Goal: Information Seeking & Learning: Check status

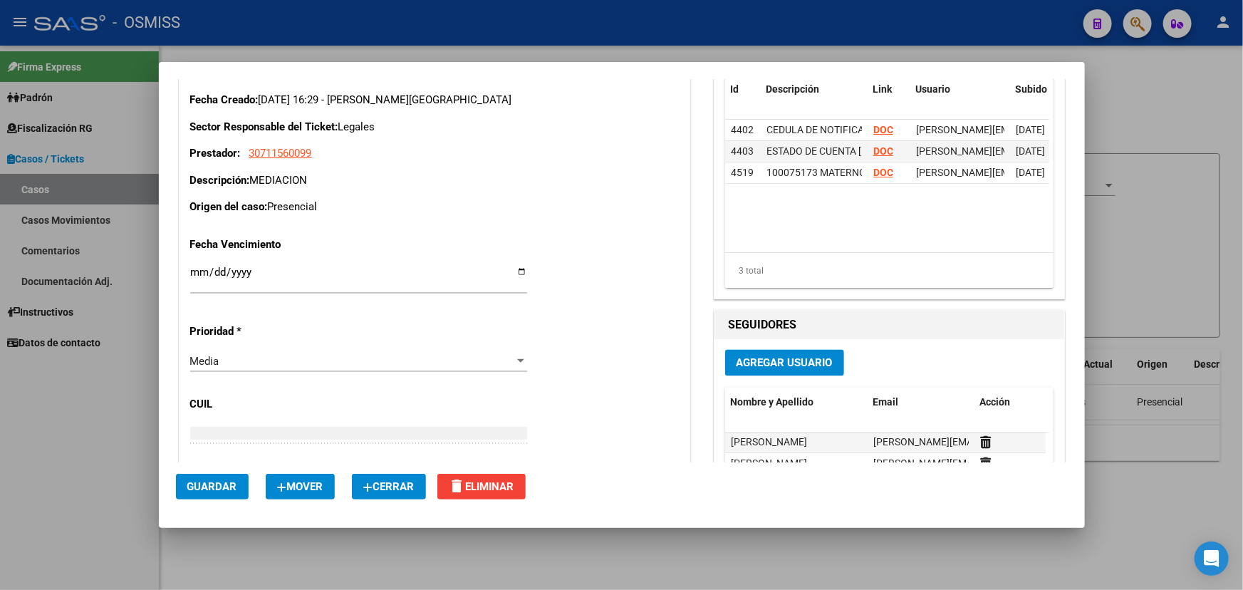
scroll to position [1166, 0]
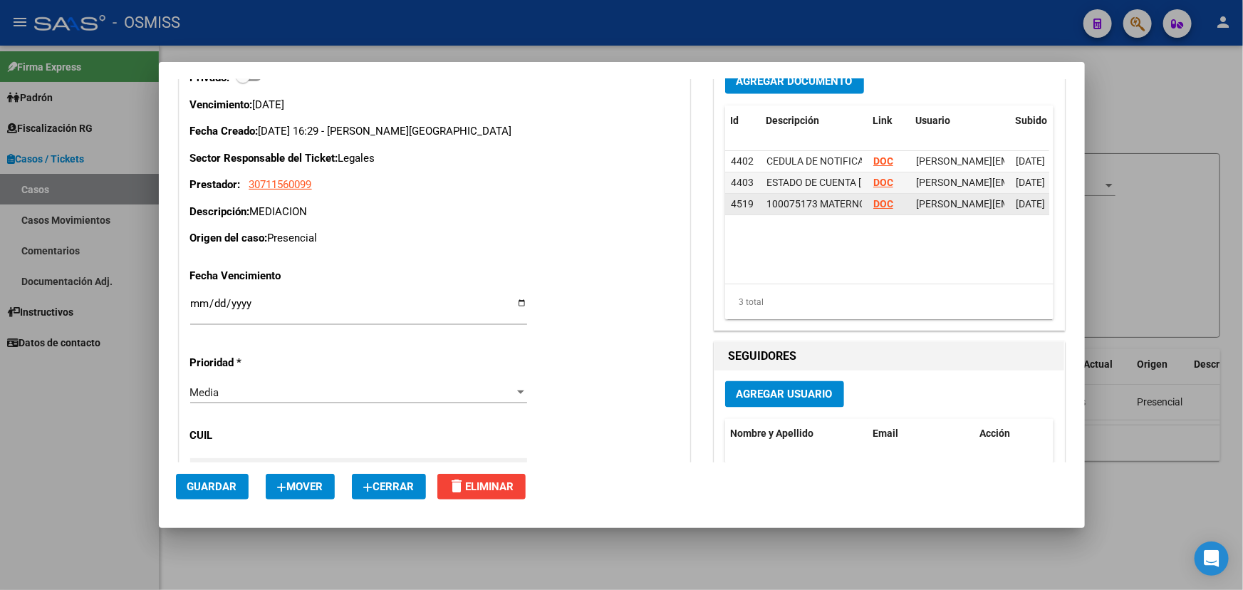
click at [868, 204] on datatable-body-cell "DOC" at bounding box center [889, 204] width 43 height 21
click at [874, 203] on strong "DOC" at bounding box center [884, 203] width 20 height 11
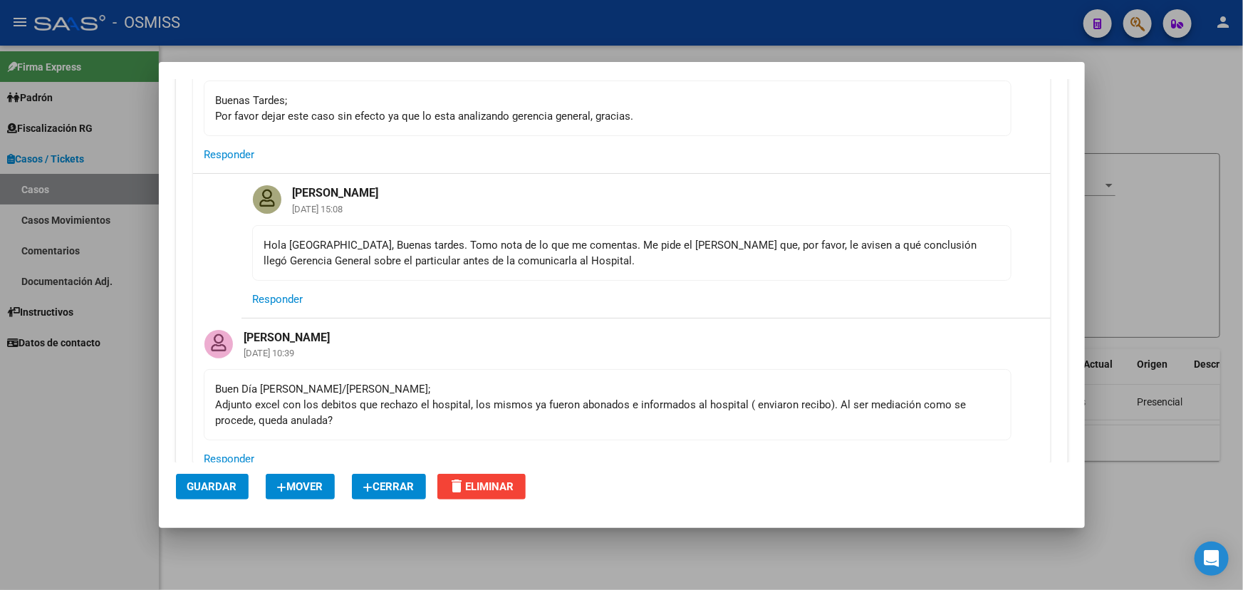
scroll to position [777, 0]
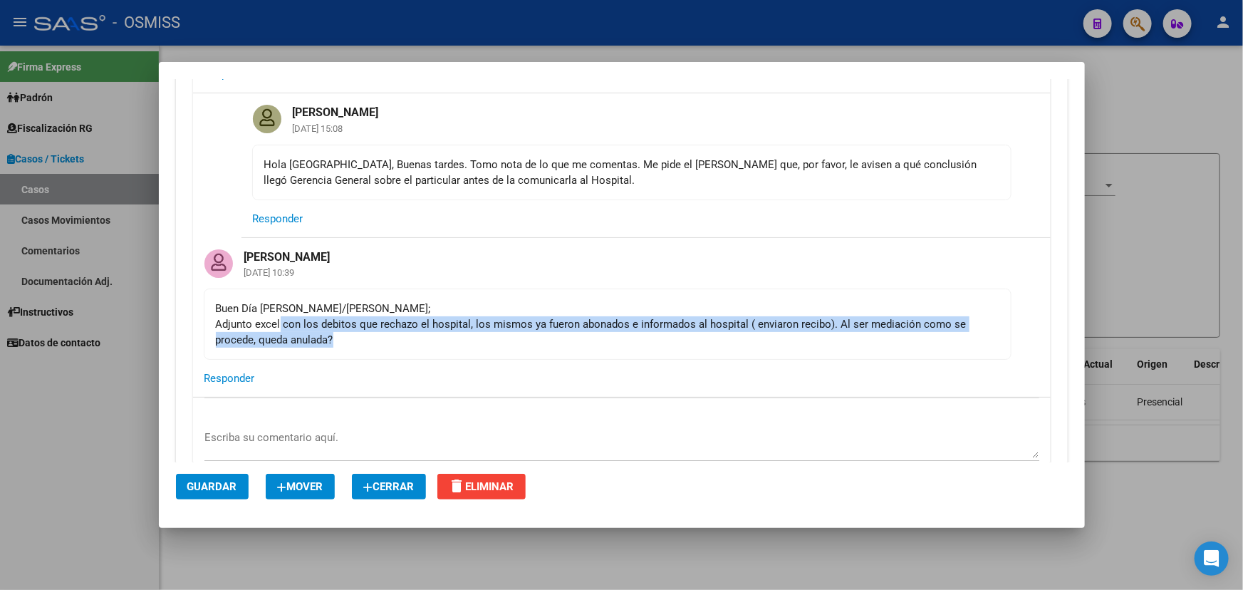
drag, startPoint x: 363, startPoint y: 334, endPoint x: 546, endPoint y: 334, distance: 182.4
click at [529, 334] on div "Buen Día Fany/Indalecio; Adjunto excel con los debitos que rechazo el hospital,…" at bounding box center [608, 324] width 784 height 47
click at [610, 338] on div "Buen Día Fany/Indalecio; Adjunto excel con los debitos que rechazo el hospital,…" at bounding box center [608, 324] width 784 height 47
drag, startPoint x: 460, startPoint y: 326, endPoint x: 705, endPoint y: 338, distance: 246.1
click at [657, 338] on div "Buen Día Fany/Indalecio; Adjunto excel con los debitos que rechazo el hospital,…" at bounding box center [608, 324] width 784 height 47
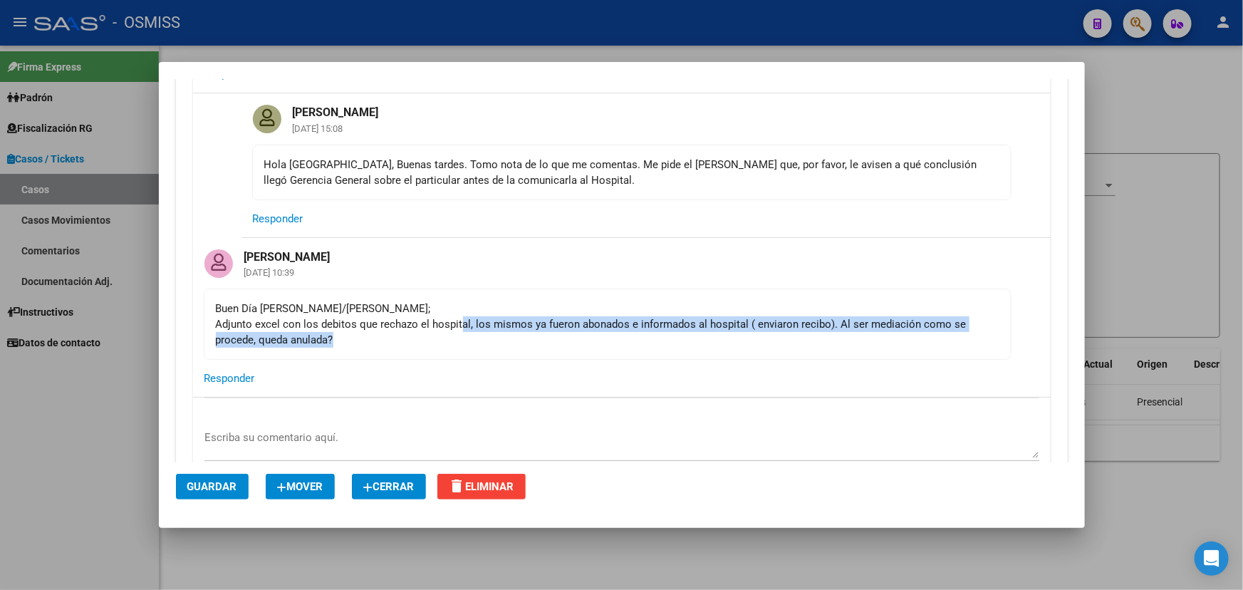
click at [746, 342] on div "Buen Día Fany/Indalecio; Adjunto excel con los debitos que rechazo el hospital,…" at bounding box center [608, 324] width 784 height 47
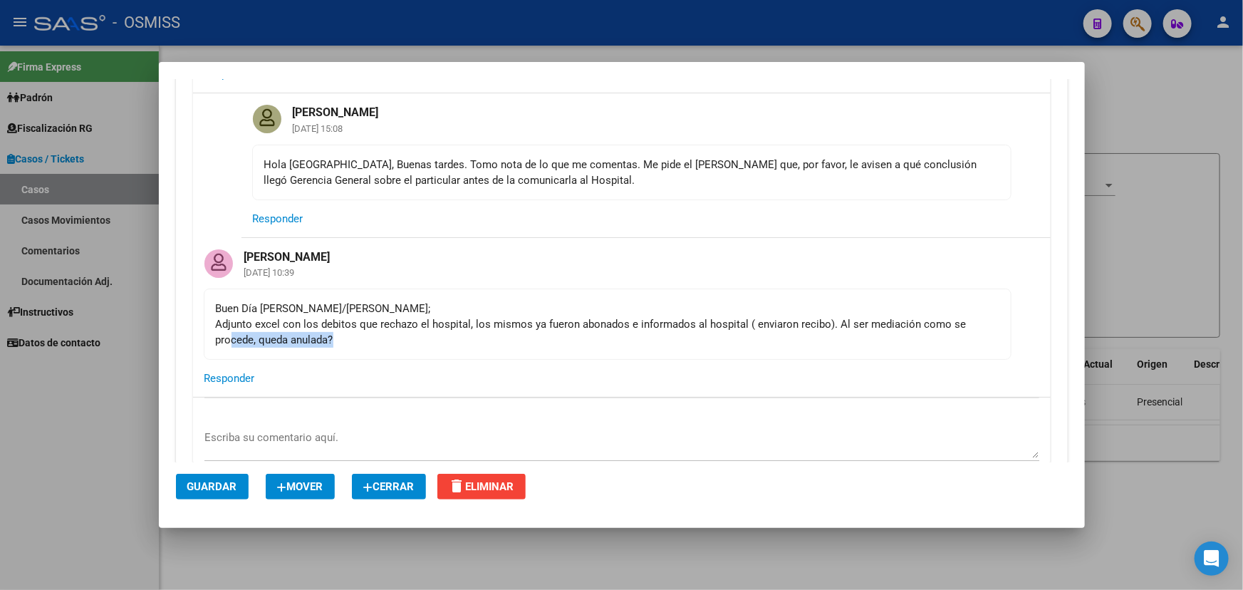
drag, startPoint x: 234, startPoint y: 338, endPoint x: 362, endPoint y: 342, distance: 128.3
click at [362, 342] on div "Buen Día Fany/Indalecio; Adjunto excel con los debitos que rechazo el hospital,…" at bounding box center [608, 324] width 784 height 47
click at [467, 347] on mat-card-content "Buen Día Fany/Indalecio; Adjunto excel con los debitos que rechazo el hospital,…" at bounding box center [608, 324] width 808 height 71
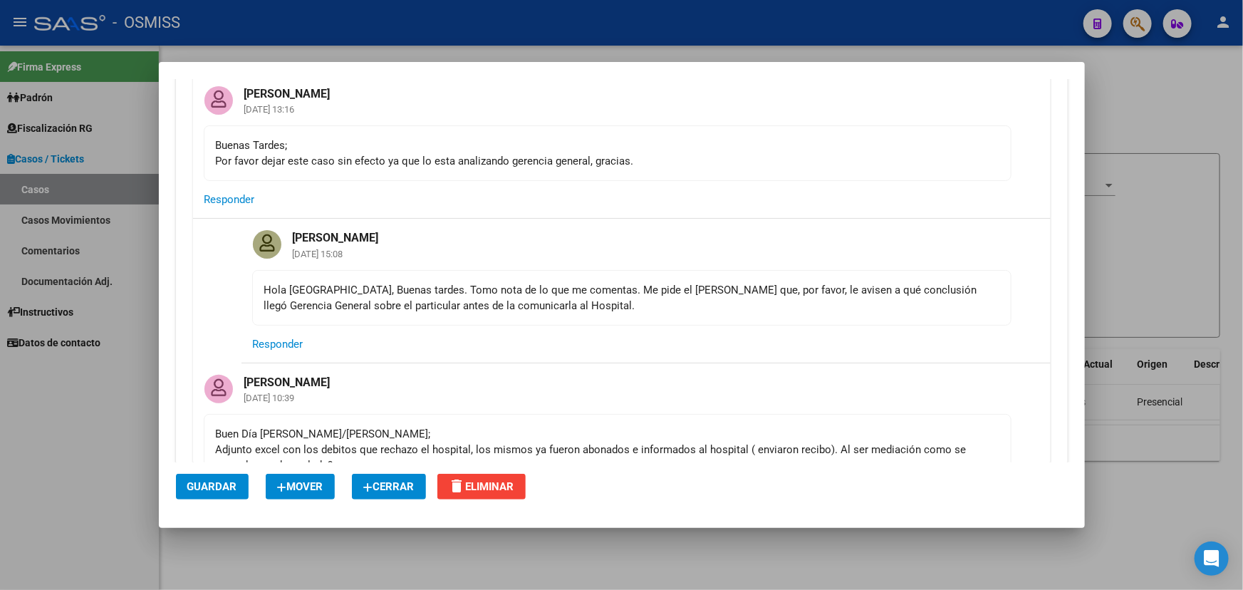
scroll to position [648, 0]
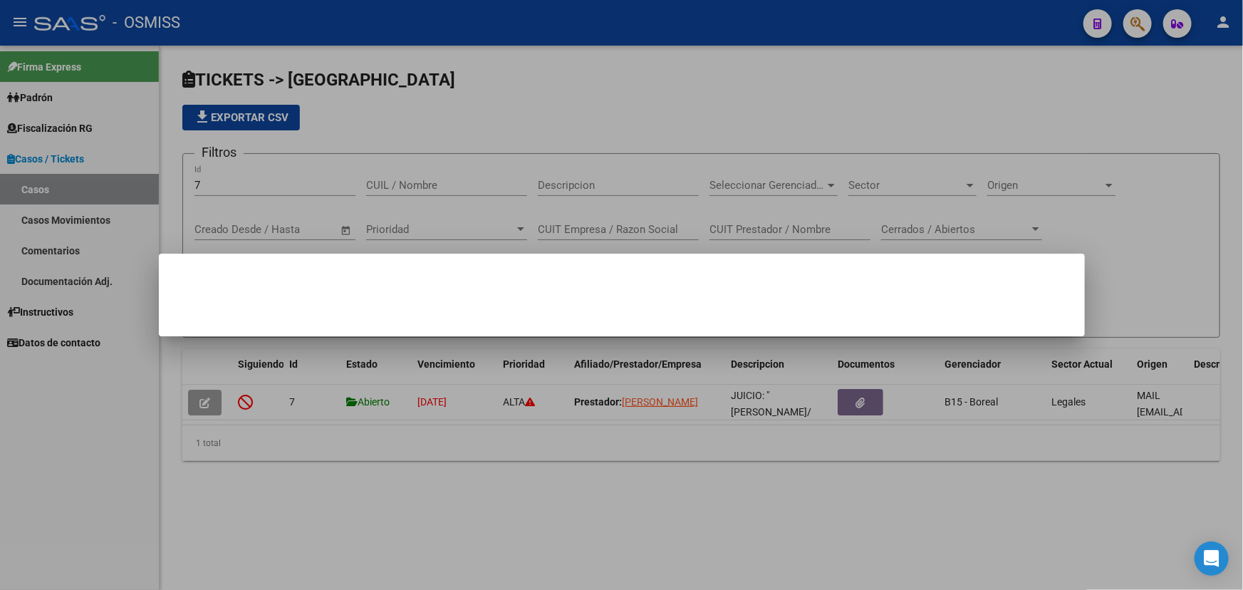
click at [1136, 24] on div at bounding box center [621, 295] width 1243 height 590
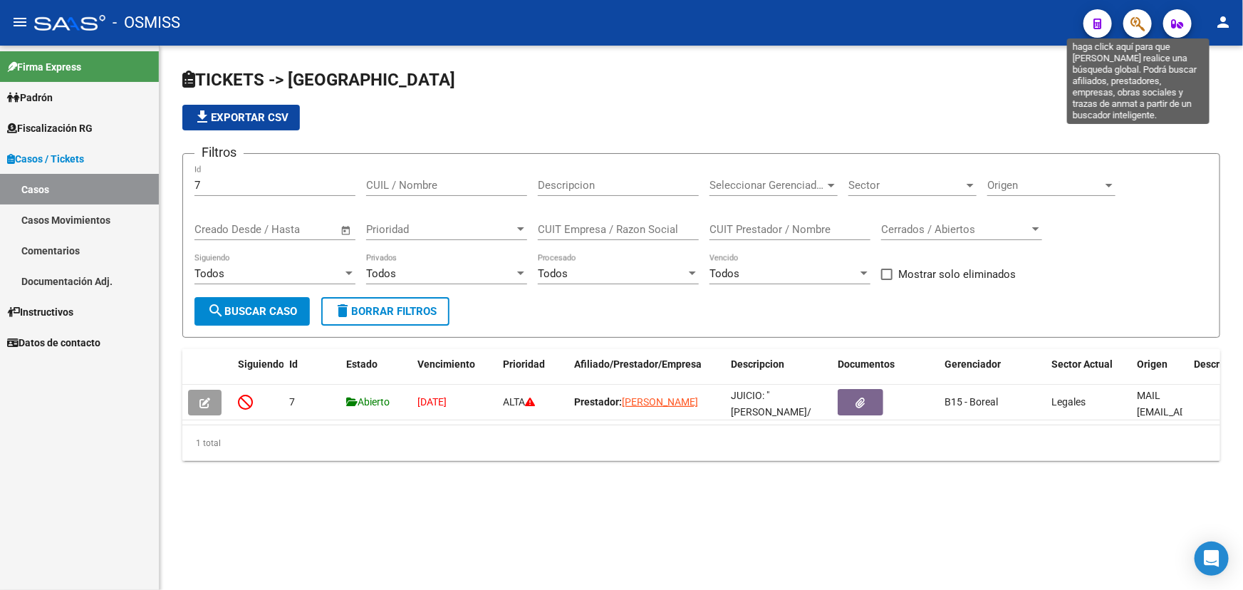
click at [1140, 18] on icon "button" at bounding box center [1138, 24] width 14 height 16
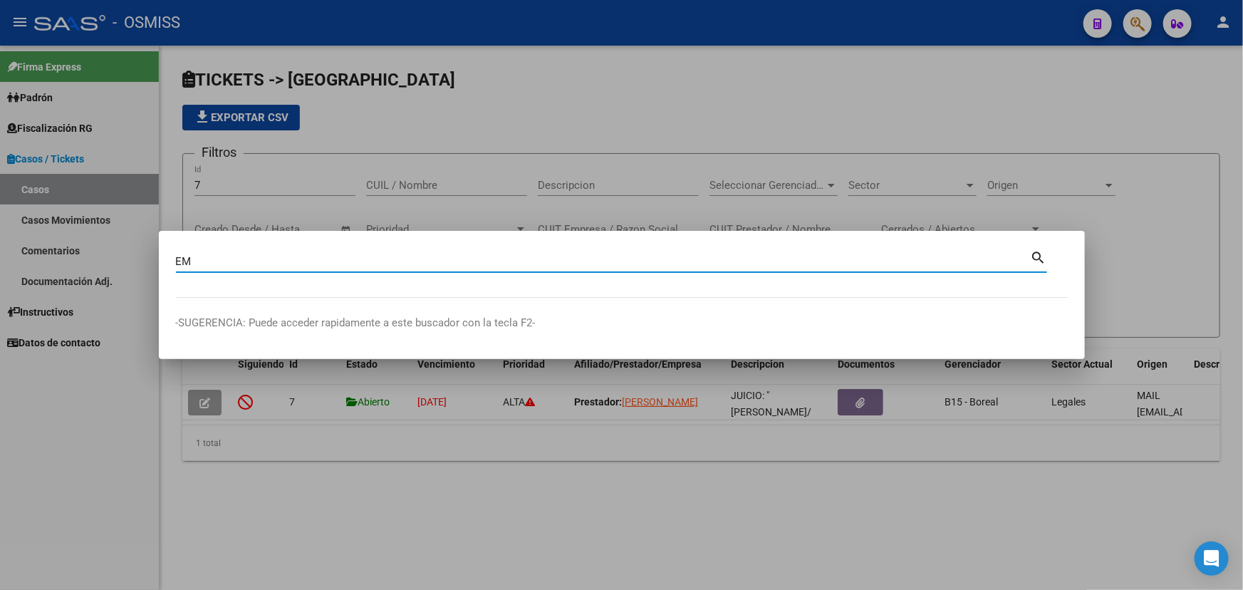
type input "E"
type input "5"
type input "58371099"
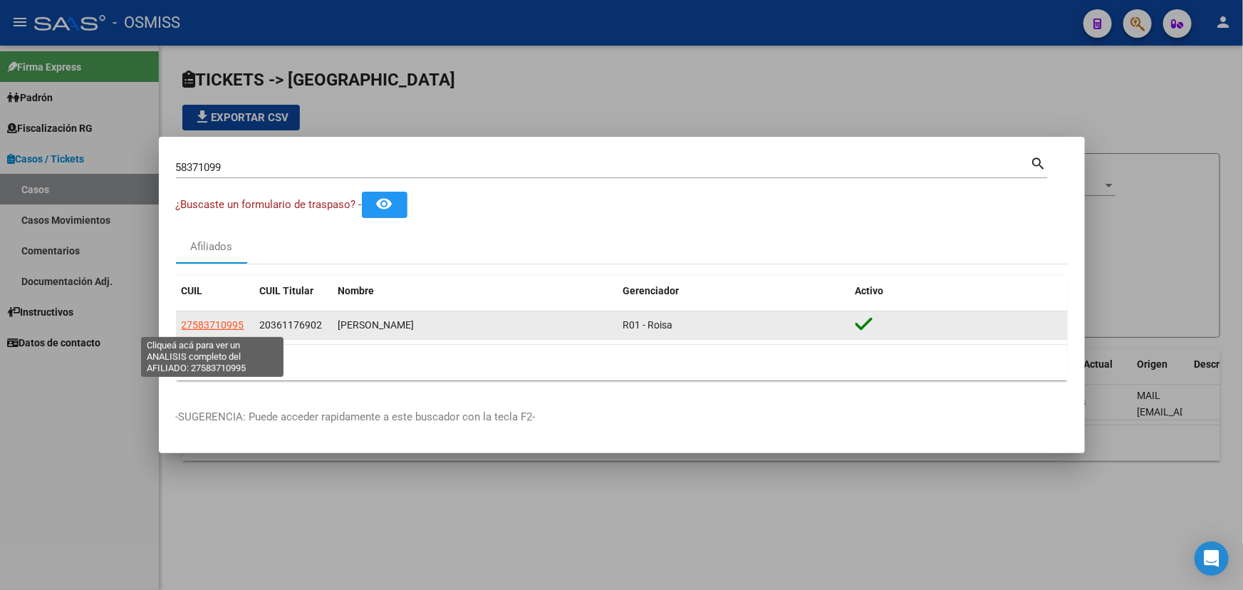
click at [232, 327] on span "27583710995" at bounding box center [213, 324] width 63 height 11
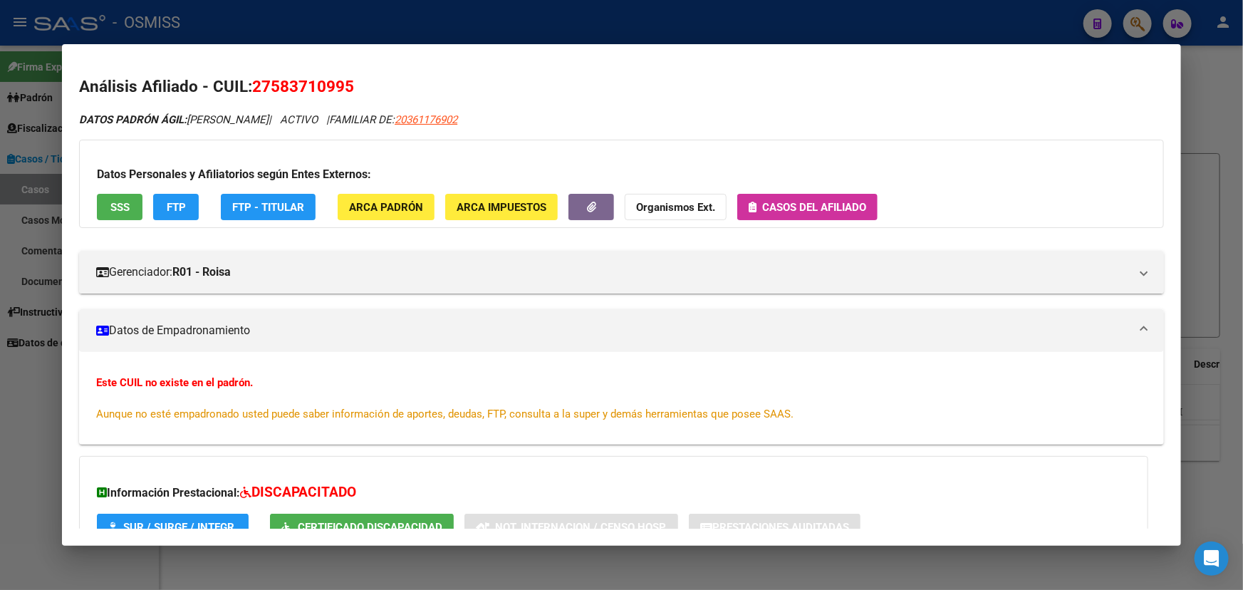
drag, startPoint x: 373, startPoint y: 84, endPoint x: 254, endPoint y: 89, distance: 119.1
click at [254, 89] on h2 "Análisis Afiliado - CUIL: 27583710995" at bounding box center [621, 87] width 1085 height 24
copy span "27583710995"
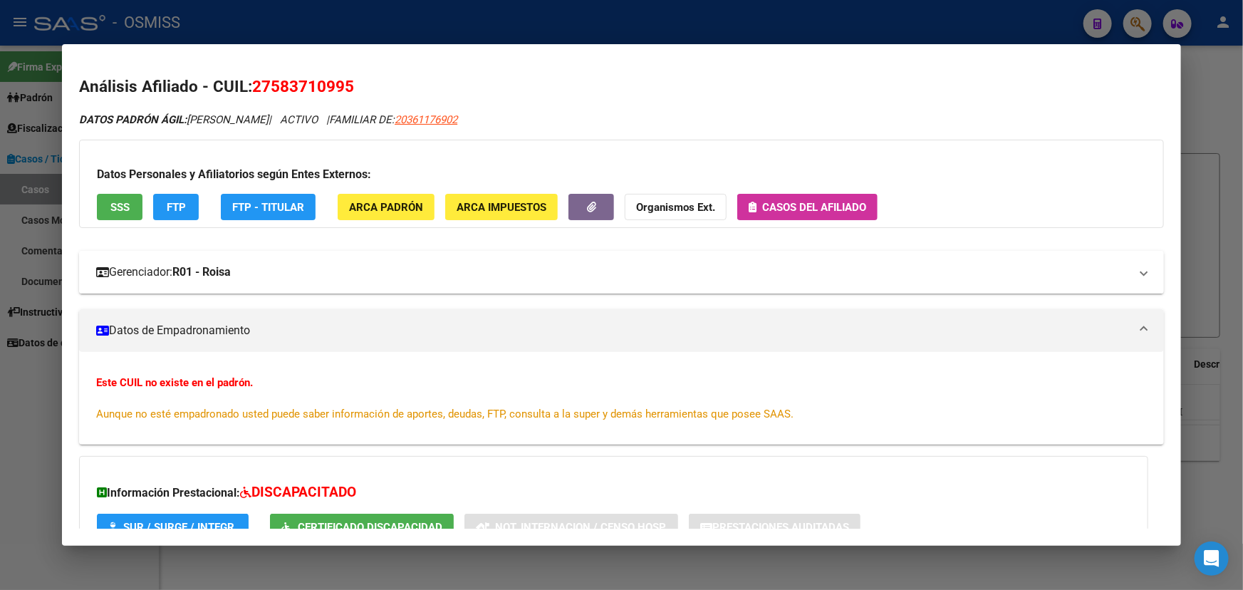
click at [281, 271] on mat-panel-title "Gerenciador: R01 - Roisa" at bounding box center [613, 272] width 1034 height 17
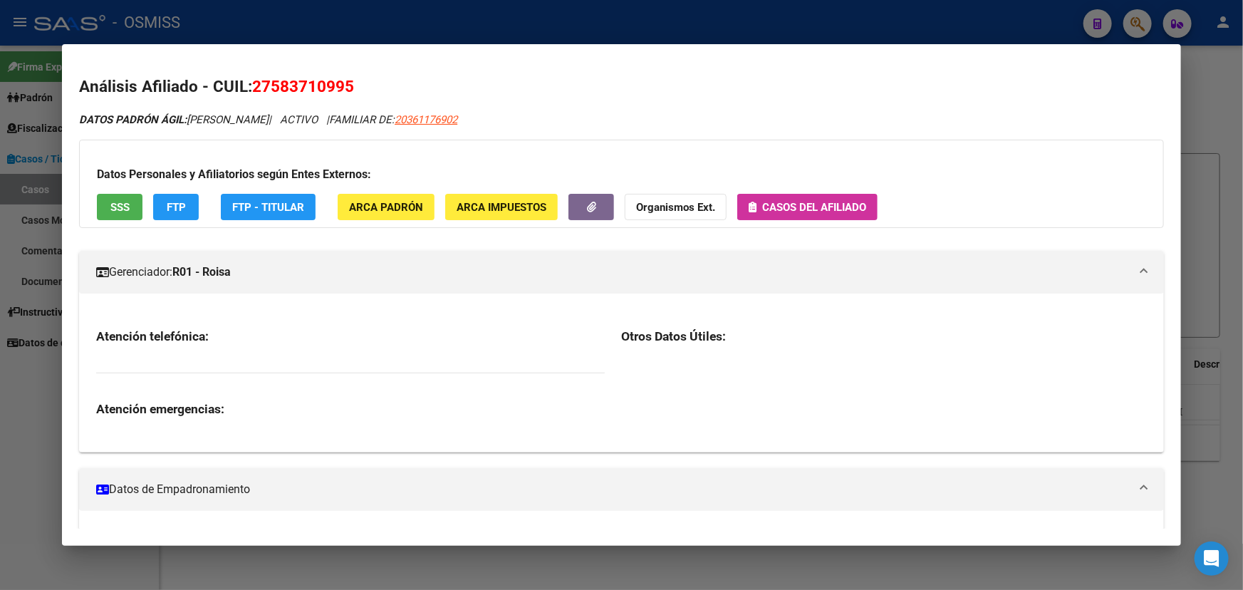
click at [289, 276] on mat-panel-title "Gerenciador: R01 - Roisa" at bounding box center [613, 272] width 1034 height 17
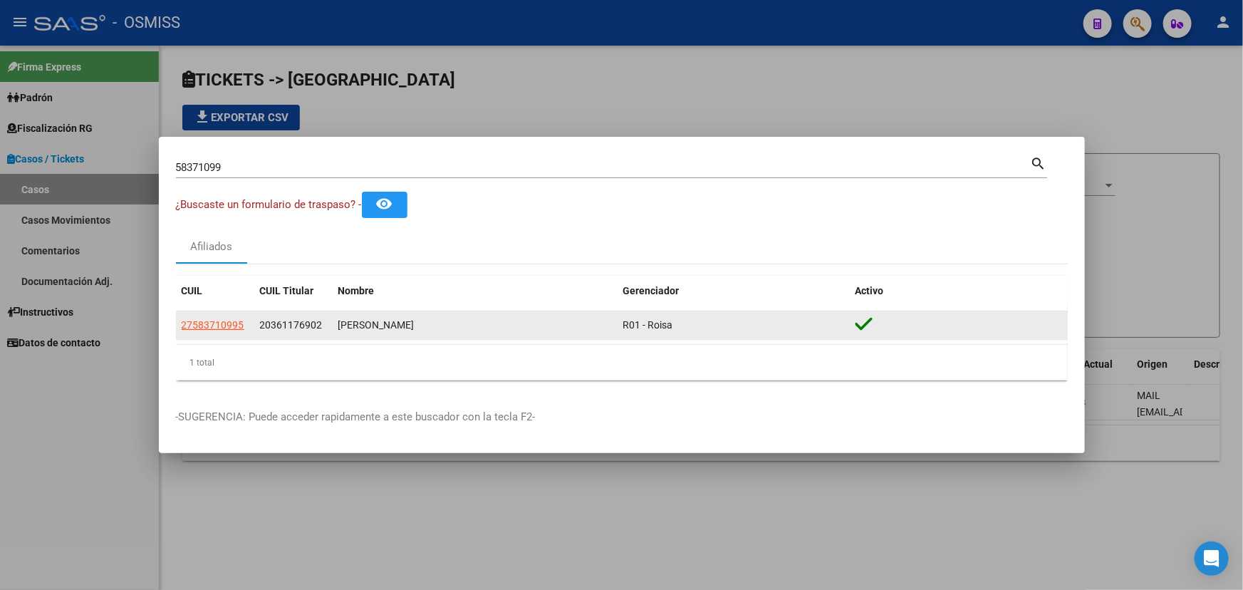
drag, startPoint x: 393, startPoint y: 333, endPoint x: 529, endPoint y: 329, distance: 136.2
click at [475, 336] on datatable-body-cell "ROMANO EMMA CATALINA" at bounding box center [475, 325] width 285 height 28
click at [529, 328] on div "ROMANO EMMA CATALINA" at bounding box center [475, 325] width 274 height 16
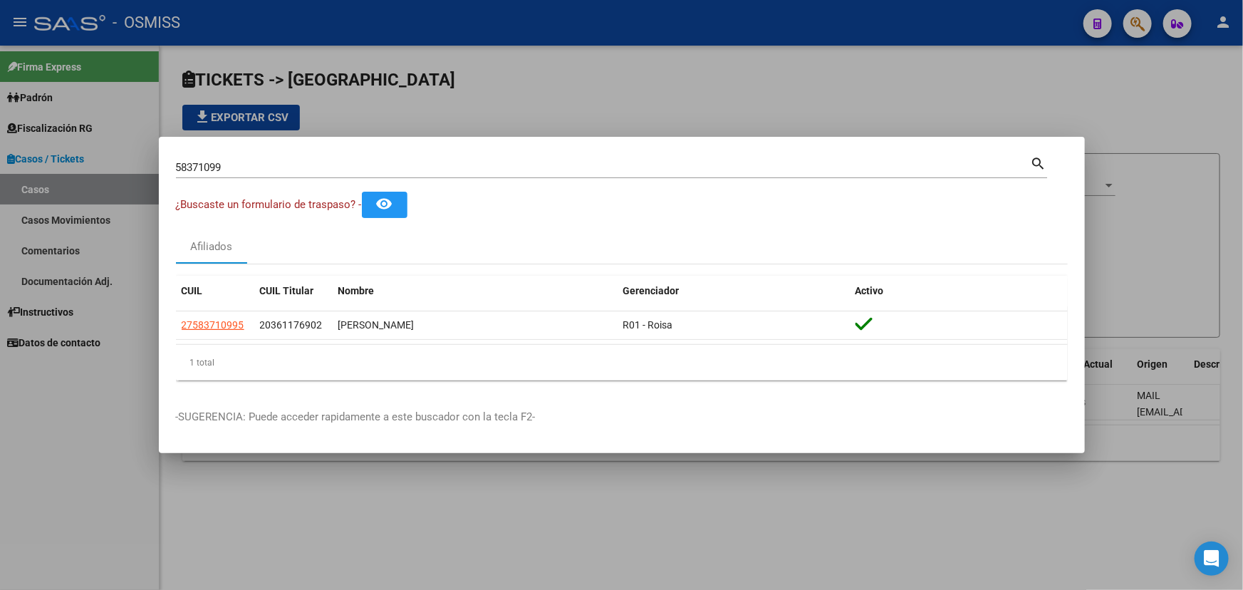
drag, startPoint x: 380, startPoint y: 316, endPoint x: 465, endPoint y: 307, distance: 86.0
click at [465, 307] on div "CUIL CUIL Titular Nombre Gerenciador Activo 27583710995 20361176902 ROMANO EMMA…" at bounding box center [622, 328] width 892 height 105
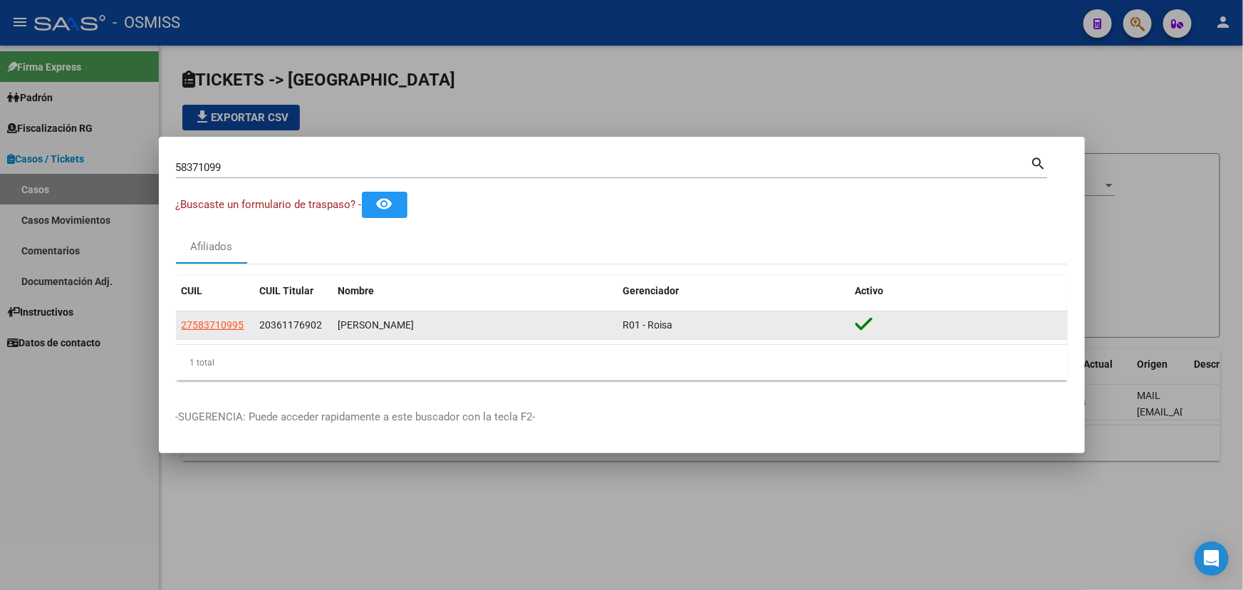
click at [549, 314] on datatable-body-cell "ROMANO EMMA CATALINA" at bounding box center [475, 325] width 285 height 28
drag, startPoint x: 378, startPoint y: 321, endPoint x: 541, endPoint y: 322, distance: 162.5
click at [541, 322] on div "ROMANO EMMA CATALINA" at bounding box center [475, 325] width 274 height 16
click at [618, 320] on datatable-body-cell "R01 - Roisa" at bounding box center [734, 325] width 232 height 28
drag, startPoint x: 472, startPoint y: 330, endPoint x: 423, endPoint y: 326, distance: 50.1
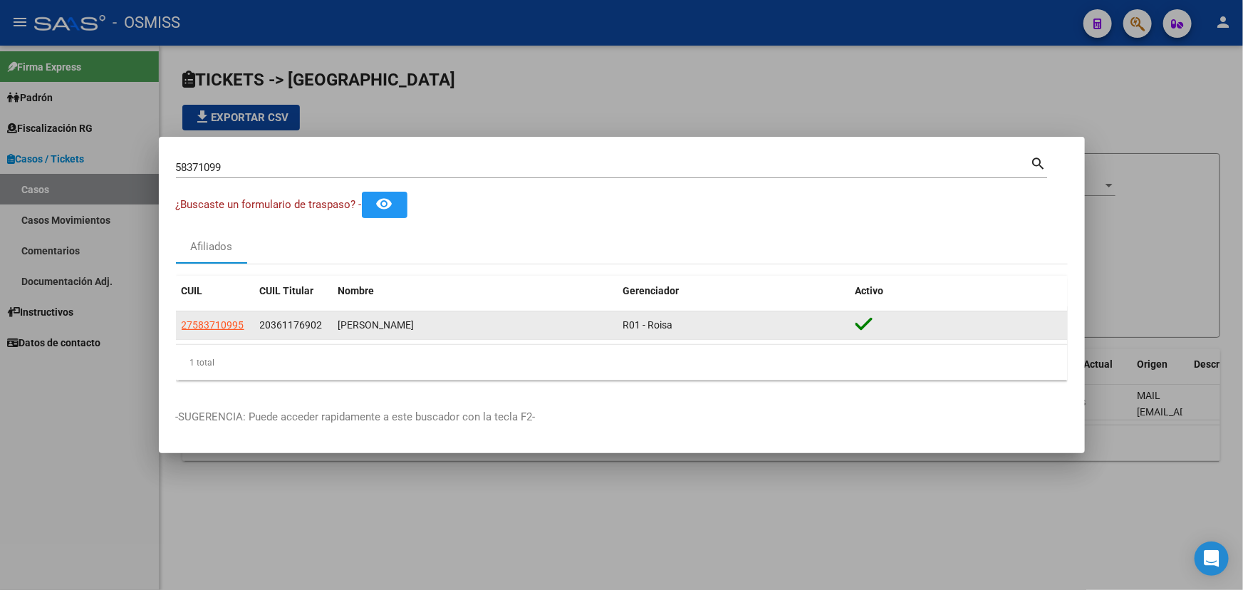
click at [521, 330] on div "ROMANO EMMA CATALINA" at bounding box center [475, 325] width 274 height 16
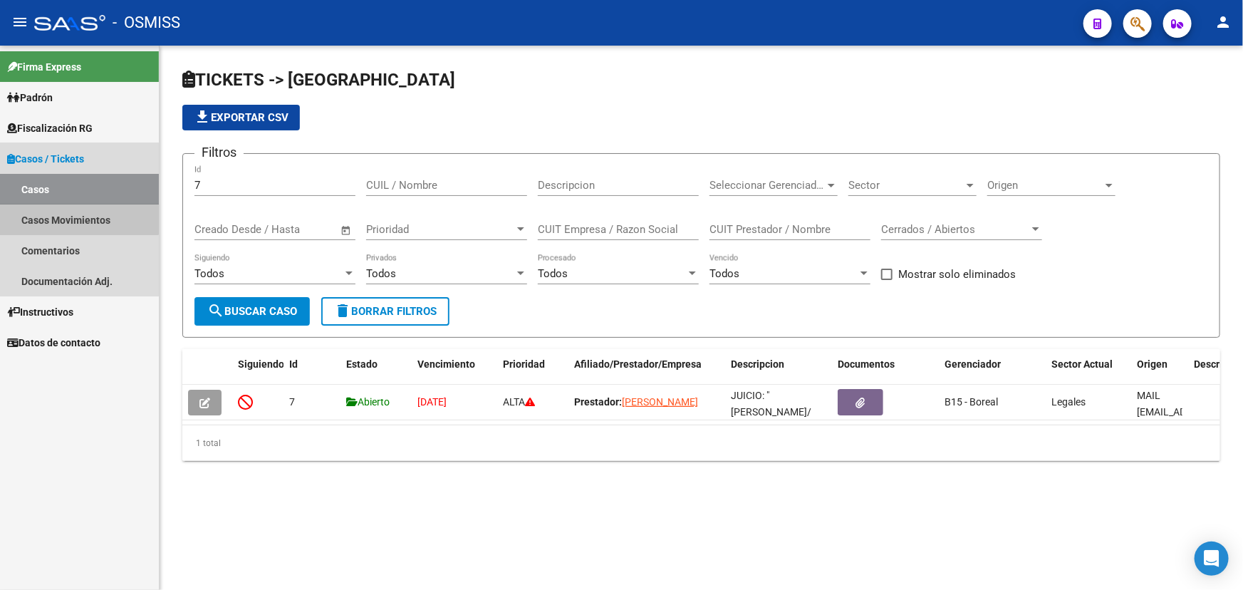
click at [51, 205] on link "Casos Movimientos" at bounding box center [79, 220] width 159 height 31
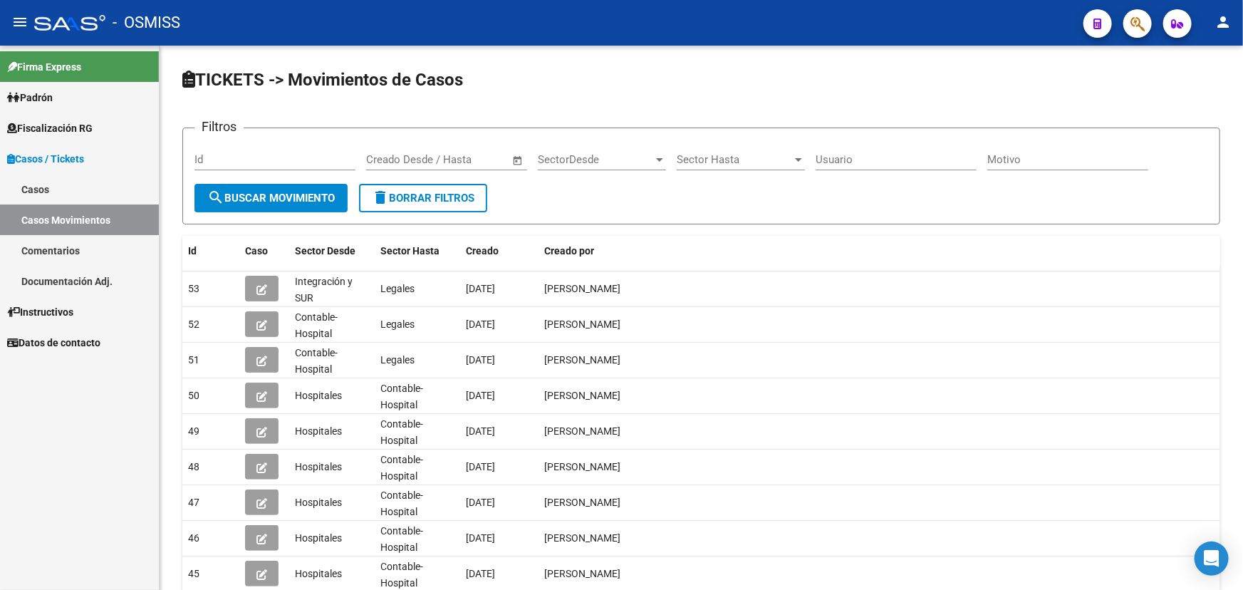
click at [75, 231] on link "Casos Movimientos" at bounding box center [79, 220] width 159 height 31
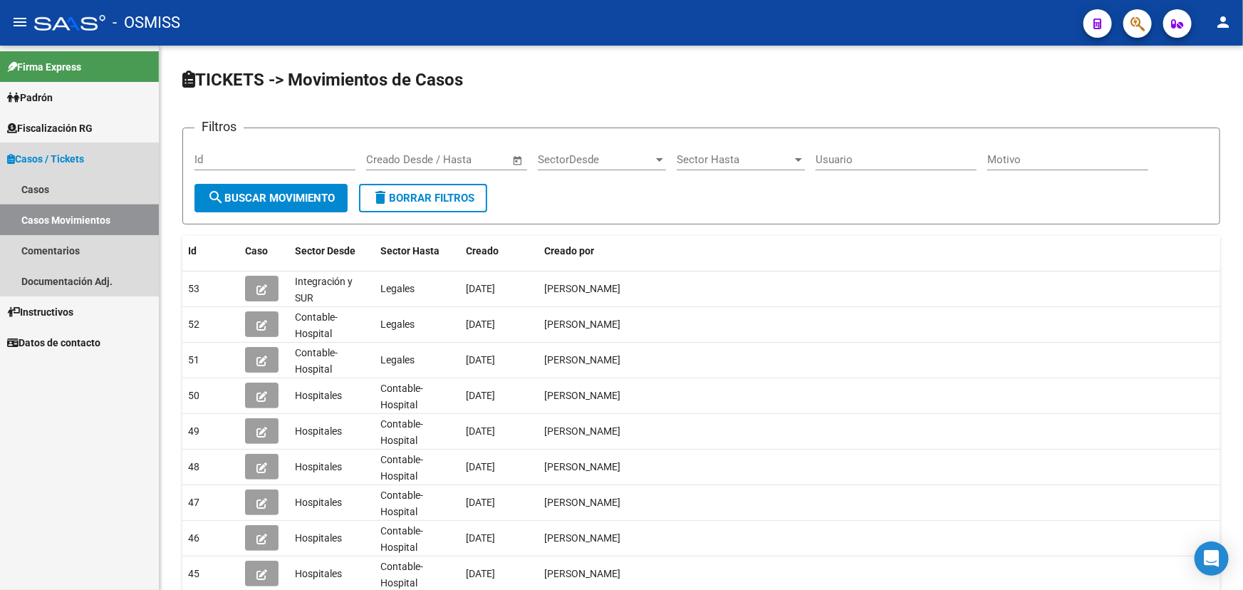
click at [43, 218] on link "Casos Movimientos" at bounding box center [79, 220] width 159 height 31
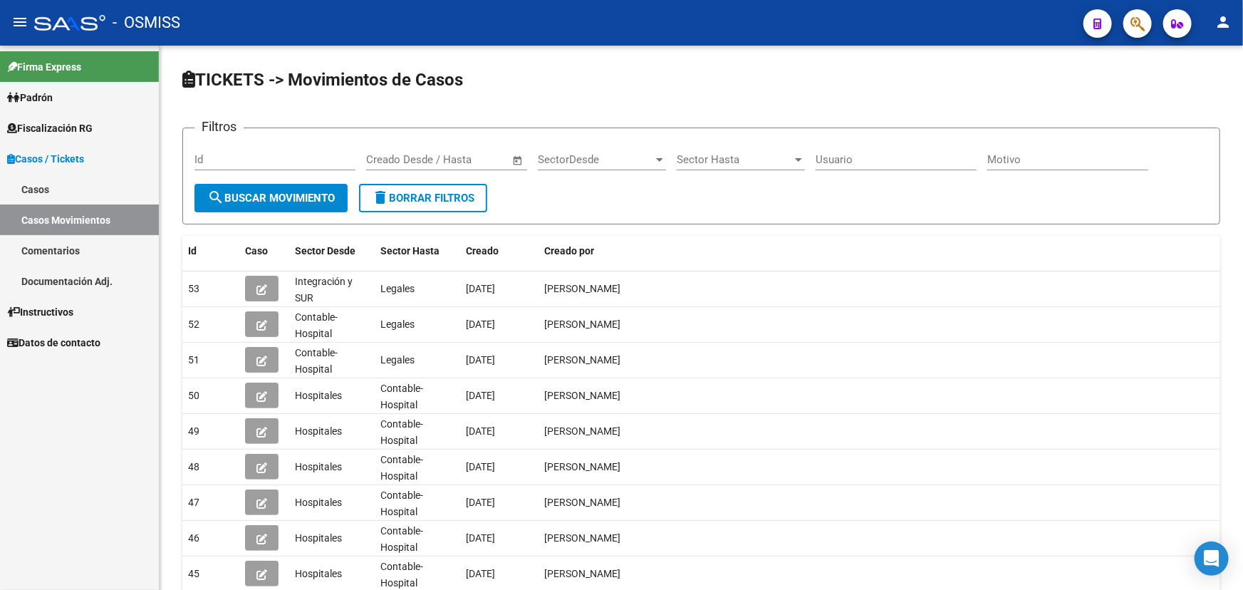
click at [38, 192] on link "Casos" at bounding box center [79, 189] width 159 height 31
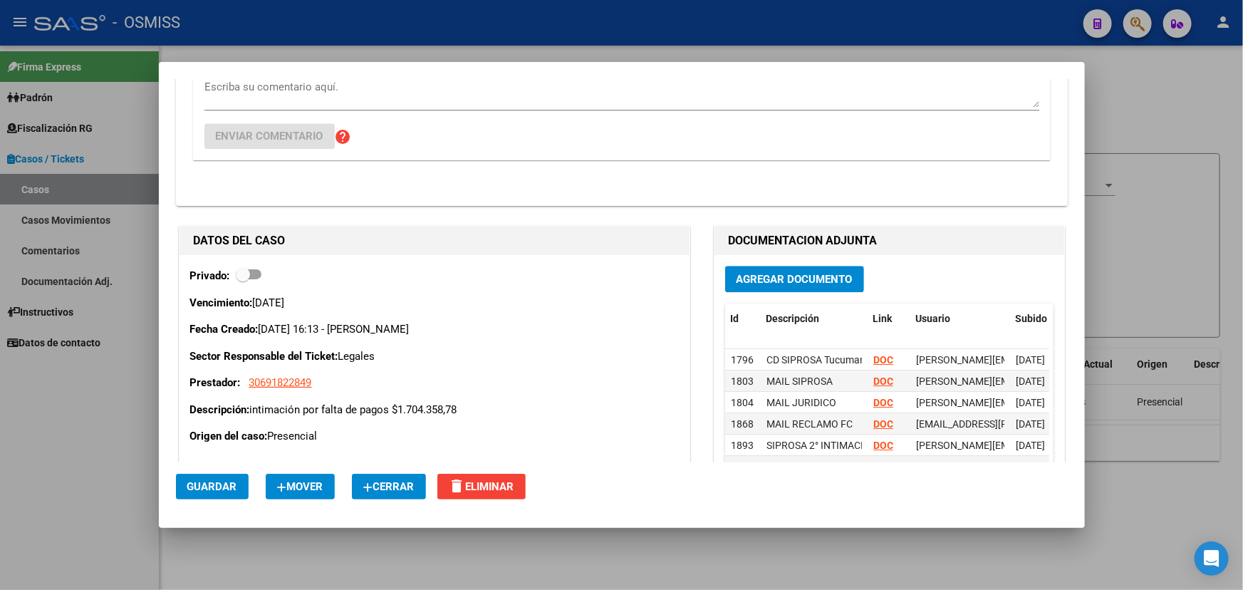
scroll to position [4340, 0]
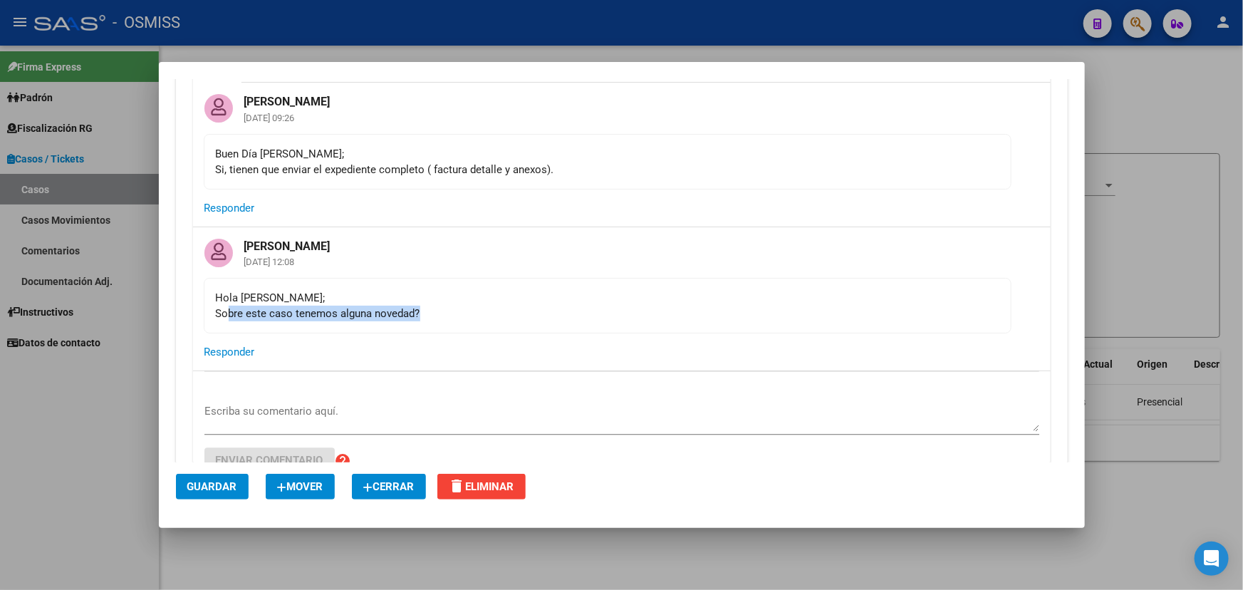
drag, startPoint x: 239, startPoint y: 325, endPoint x: 577, endPoint y: 340, distance: 338.1
click at [539, 321] on div "Hola [PERSON_NAME]; Sobre este caso tenemos alguna novedad?" at bounding box center [608, 305] width 784 height 31
click at [577, 333] on mat-card-content "Hola [PERSON_NAME]; Sobre este caso tenemos alguna novedad?" at bounding box center [608, 306] width 808 height 56
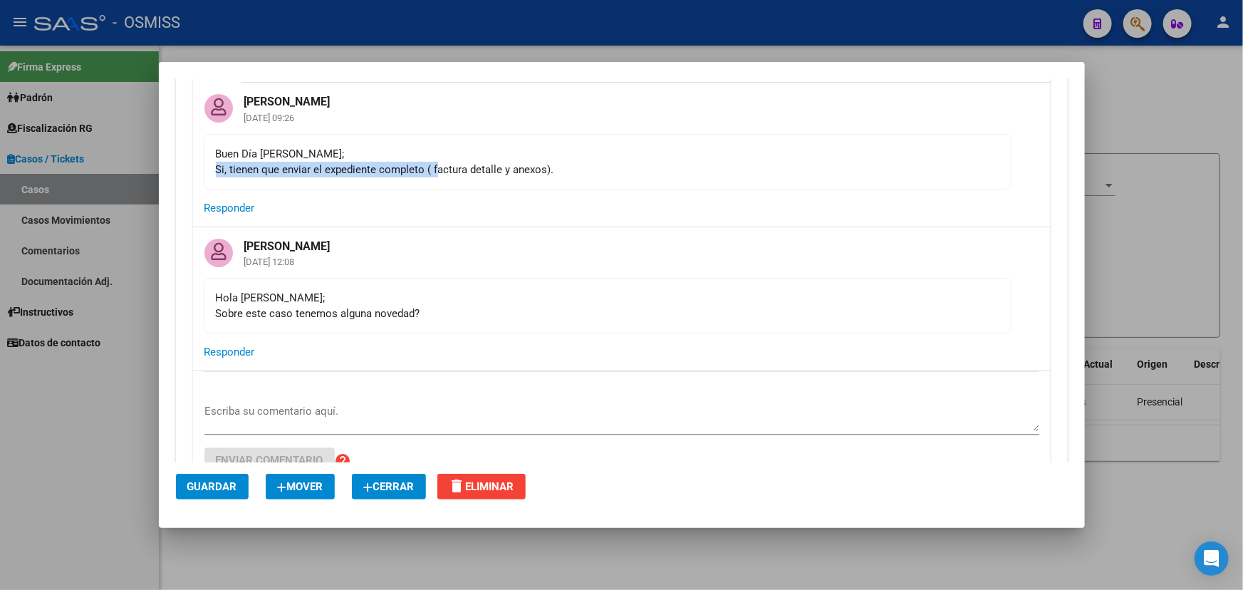
drag, startPoint x: 217, startPoint y: 182, endPoint x: 477, endPoint y: 176, distance: 260.2
click at [452, 177] on div "Buen Día [PERSON_NAME]; Si, tienen que enviar el expediente completo ( factura …" at bounding box center [608, 161] width 784 height 31
click at [478, 175] on div "Buen Día [PERSON_NAME]; Si, tienen que enviar el expediente completo ( factura …" at bounding box center [608, 161] width 784 height 31
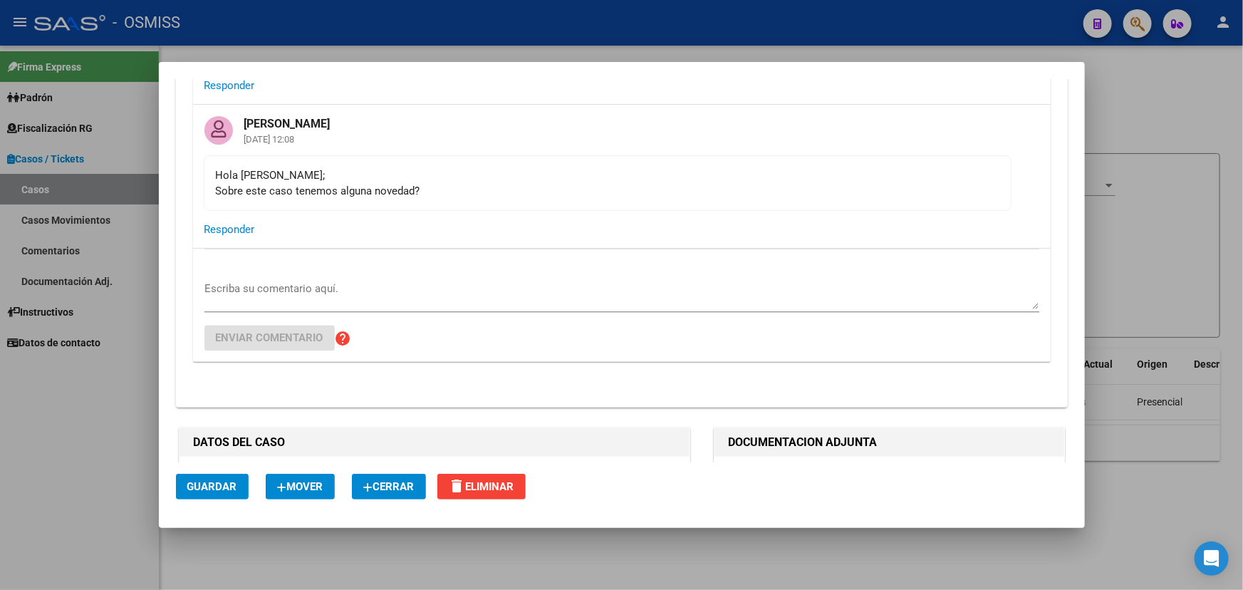
scroll to position [4469, 0]
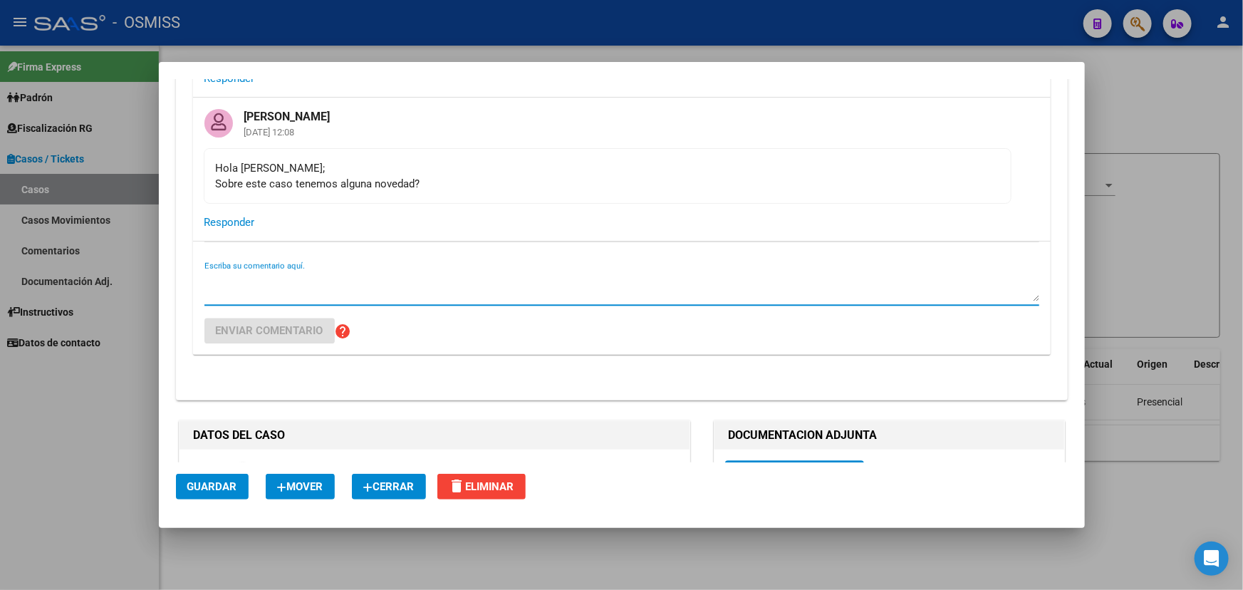
click at [286, 298] on textarea "Escriba su comentario aquí." at bounding box center [622, 288] width 835 height 29
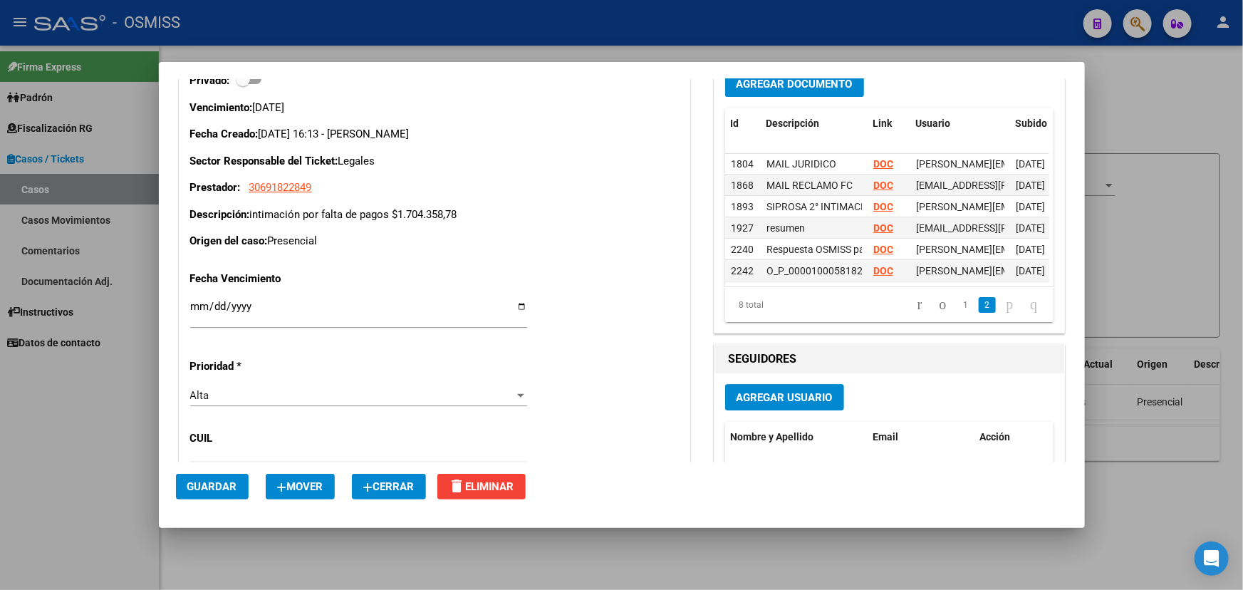
scroll to position [4858, 0]
drag, startPoint x: 398, startPoint y: 226, endPoint x: 475, endPoint y: 222, distance: 77.8
click at [470, 222] on p "Descripción: intimación por falta de pagos $1.704.358,78" at bounding box center [434, 215] width 489 height 16
click at [480, 222] on p "Descripción: intimación por falta de pagos $1.704.358,78" at bounding box center [434, 215] width 489 height 16
click at [1043, 253] on datatable-body "1804 MAIL JURIDICO DOC [PERSON_NAME][EMAIL_ADDRESS][PERSON_NAME][DOMAIN_NAME] -…" at bounding box center [887, 221] width 324 height 133
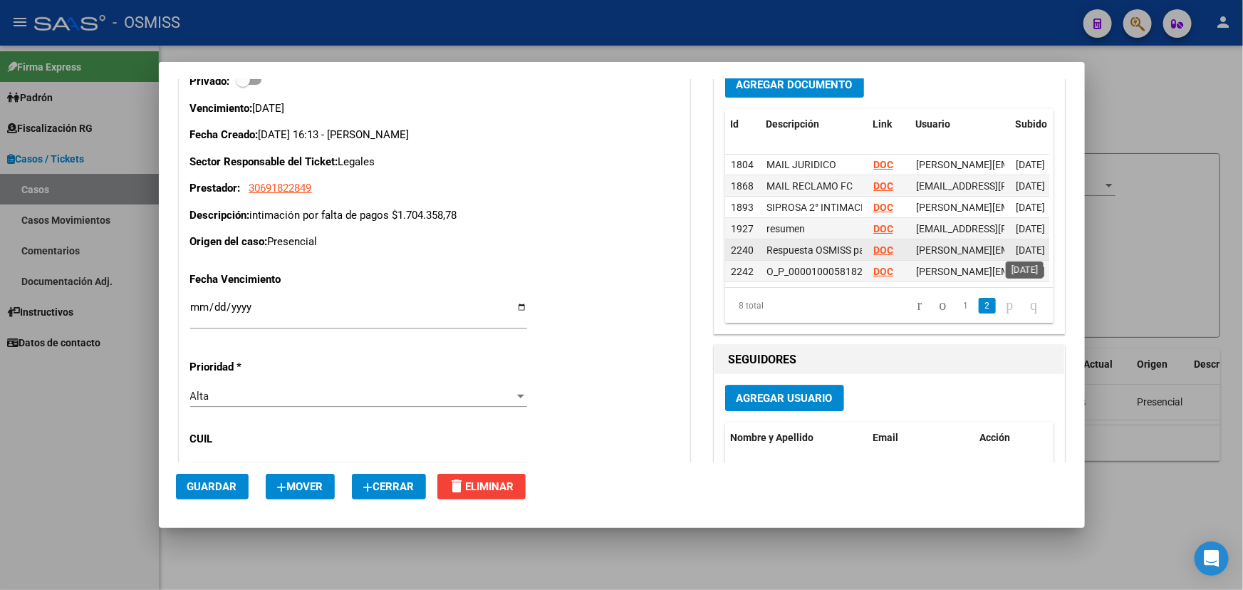
click at [1033, 250] on span "17/10/2024" at bounding box center [1030, 249] width 29 height 11
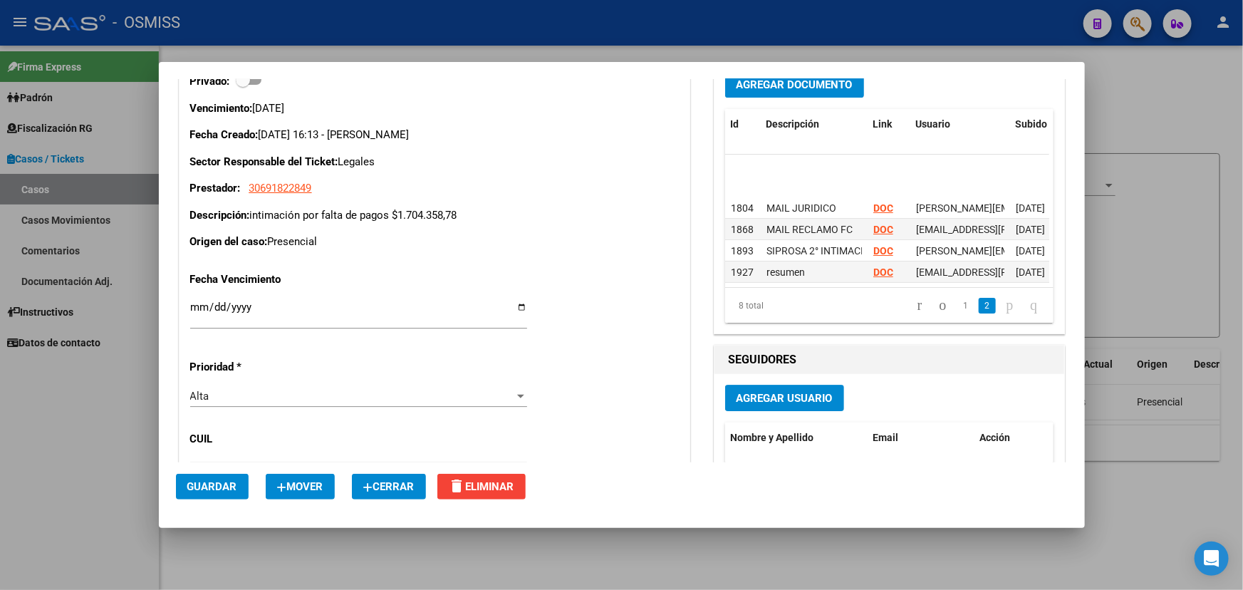
scroll to position [52, 0]
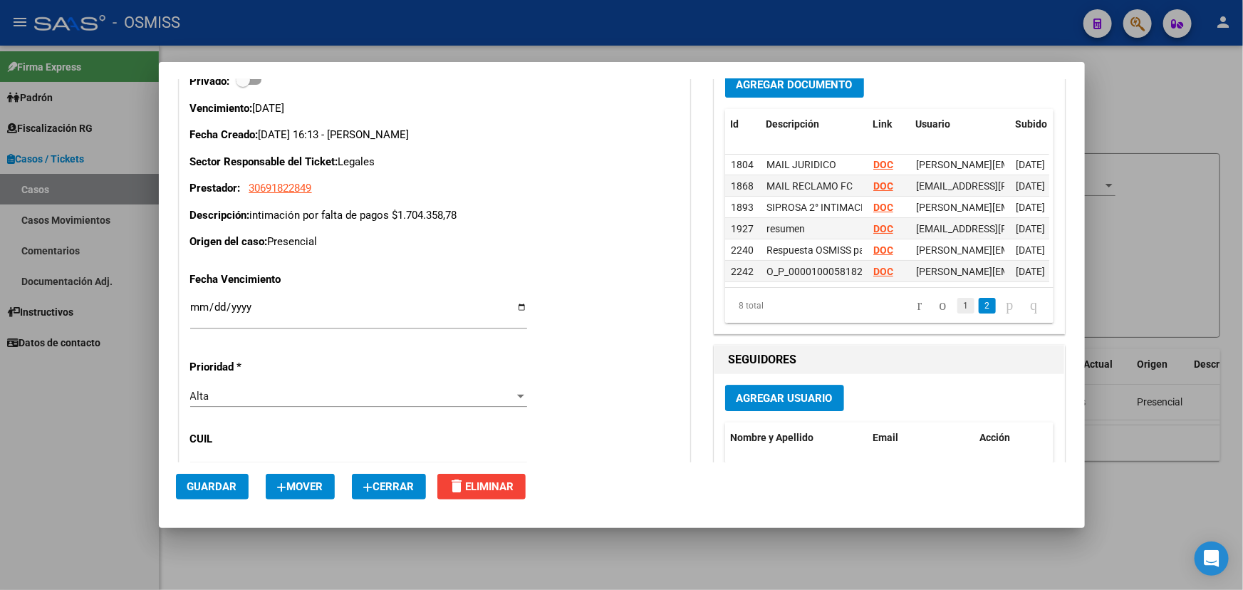
click at [958, 314] on link "1" at bounding box center [966, 306] width 17 height 16
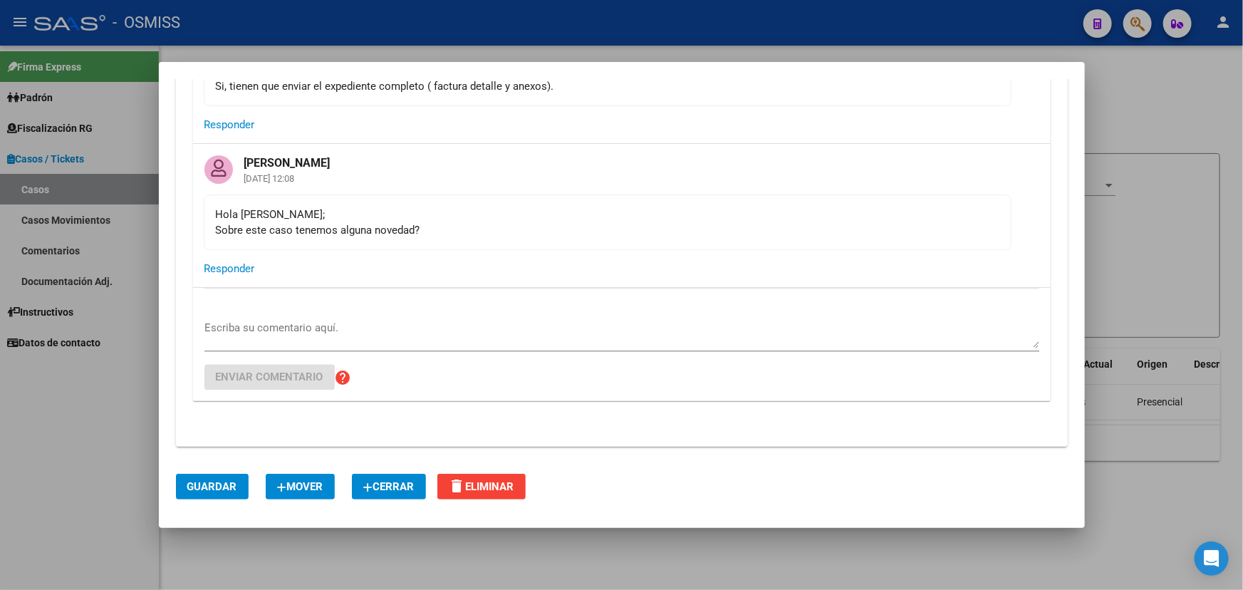
scroll to position [4340, 0]
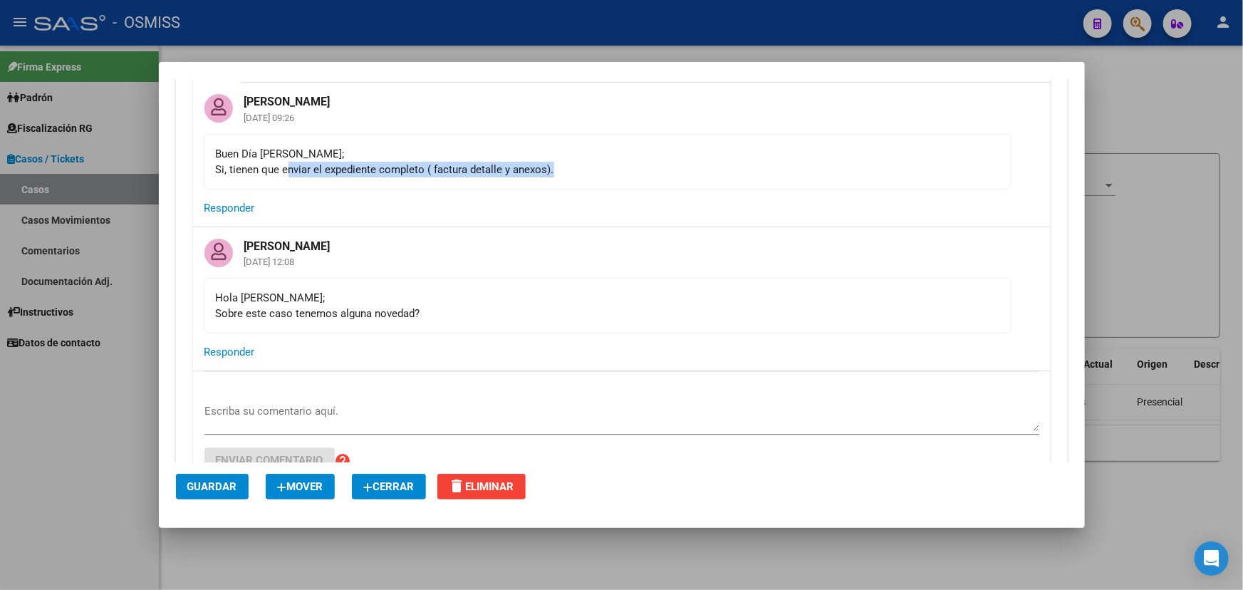
drag, startPoint x: 312, startPoint y: 172, endPoint x: 602, endPoint y: 185, distance: 290.3
click at [594, 177] on div "Buen Día Fany; Si, tienen que enviar el expediente completo ( factura detalle y…" at bounding box center [608, 161] width 784 height 31
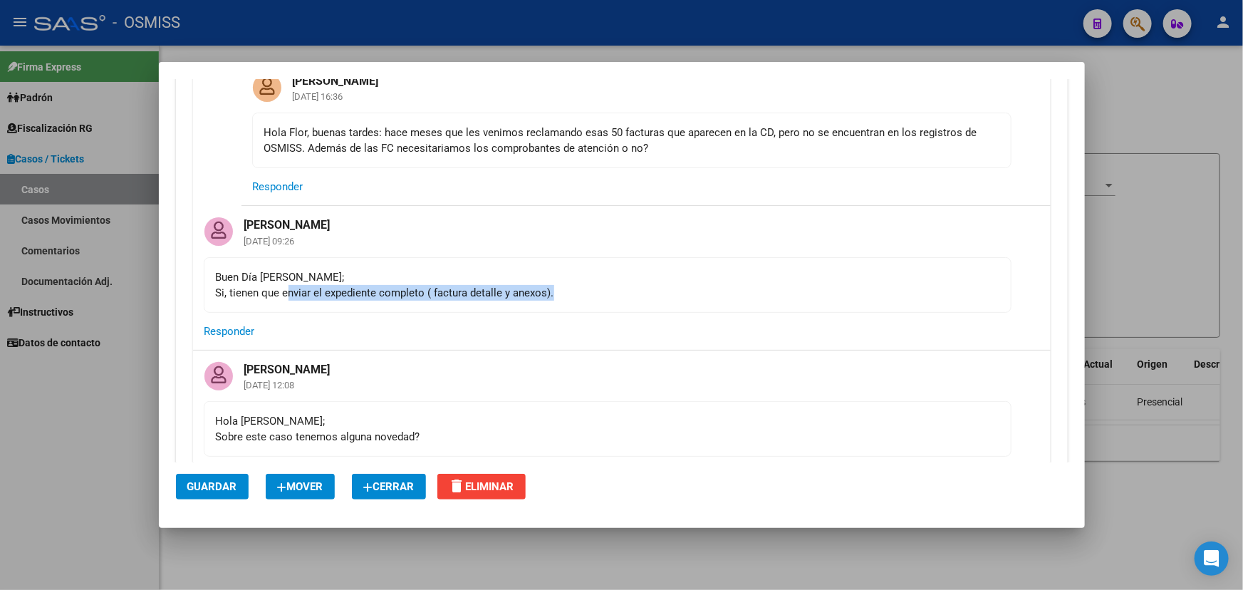
scroll to position [4016, 0]
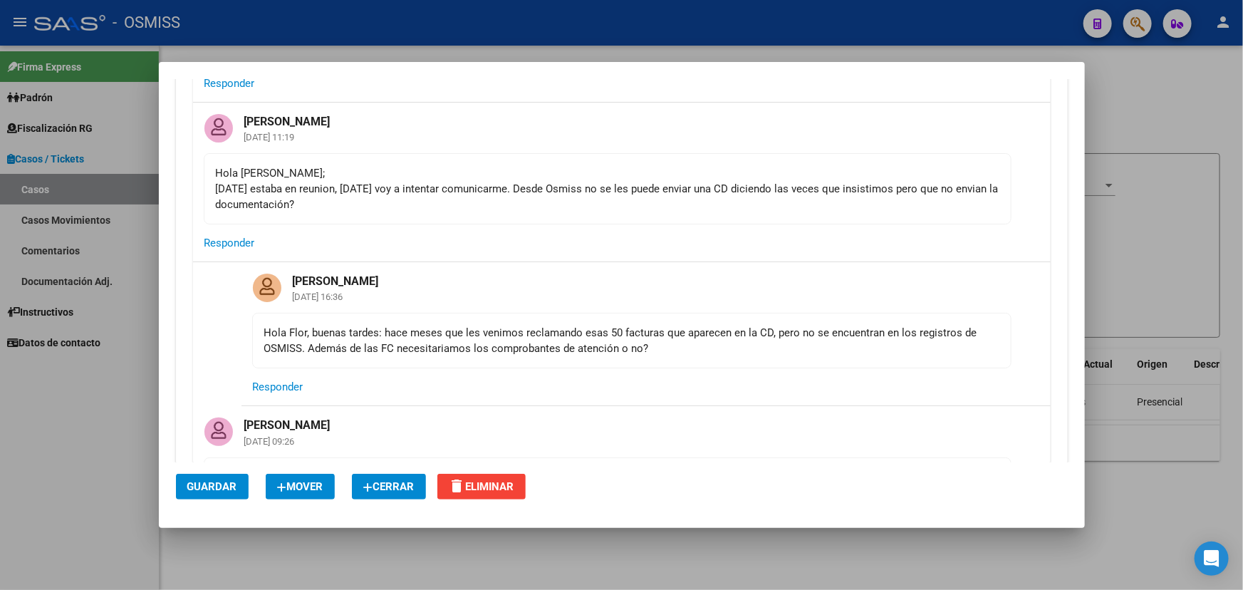
drag, startPoint x: 787, startPoint y: 310, endPoint x: 831, endPoint y: 309, distance: 44.2
click at [810, 307] on mat-card-header "Fany Bracho 19/03/2025 16:36" at bounding box center [647, 287] width 810 height 51
click at [760, 368] on mat-card-content "Hola Flor, buenas tardes: hace meses que les venimos reclamando esas 50 factura…" at bounding box center [632, 341] width 760 height 56
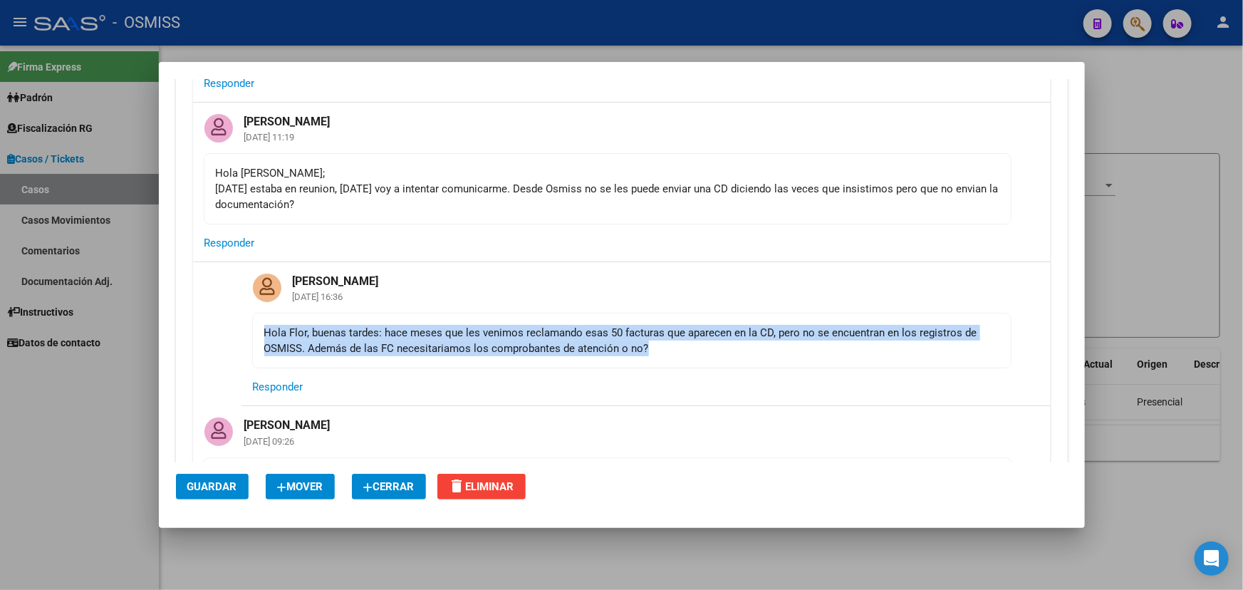
drag, startPoint x: 682, startPoint y: 363, endPoint x: 259, endPoint y: 338, distance: 423.3
click at [252, 336] on mat-card-content "Hola Flor, buenas tardes: hace meses que les venimos reclamando esas 50 factura…" at bounding box center [632, 341] width 760 height 56
click at [485, 341] on div "Hola Flor, buenas tardes: hace meses que les venimos reclamando esas 50 factura…" at bounding box center [631, 340] width 735 height 31
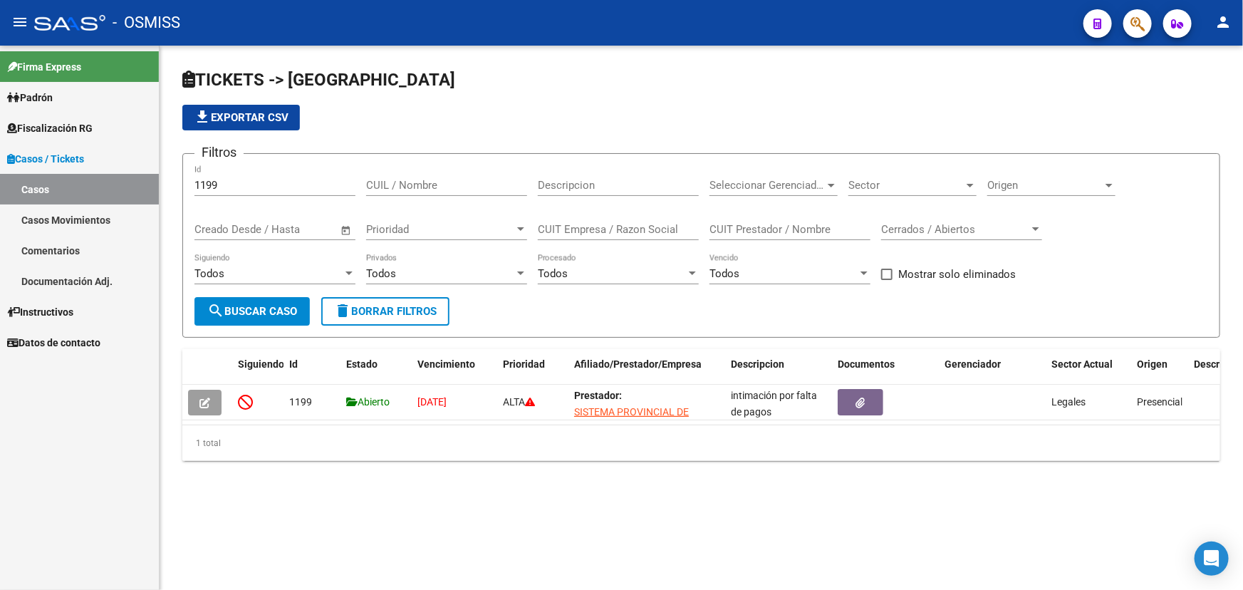
drag, startPoint x: 254, startPoint y: 192, endPoint x: 178, endPoint y: 183, distance: 76.0
click at [178, 183] on div "TICKETS -> Casos file_download Exportar CSV Filtros 1199 Id CUIL / Nombre Descr…" at bounding box center [702, 276] width 1084 height 461
click at [239, 176] on div "1199 Id" at bounding box center [275, 180] width 161 height 31
click at [224, 185] on input "1199" at bounding box center [275, 185] width 161 height 13
drag, startPoint x: 230, startPoint y: 185, endPoint x: 181, endPoint y: 186, distance: 49.2
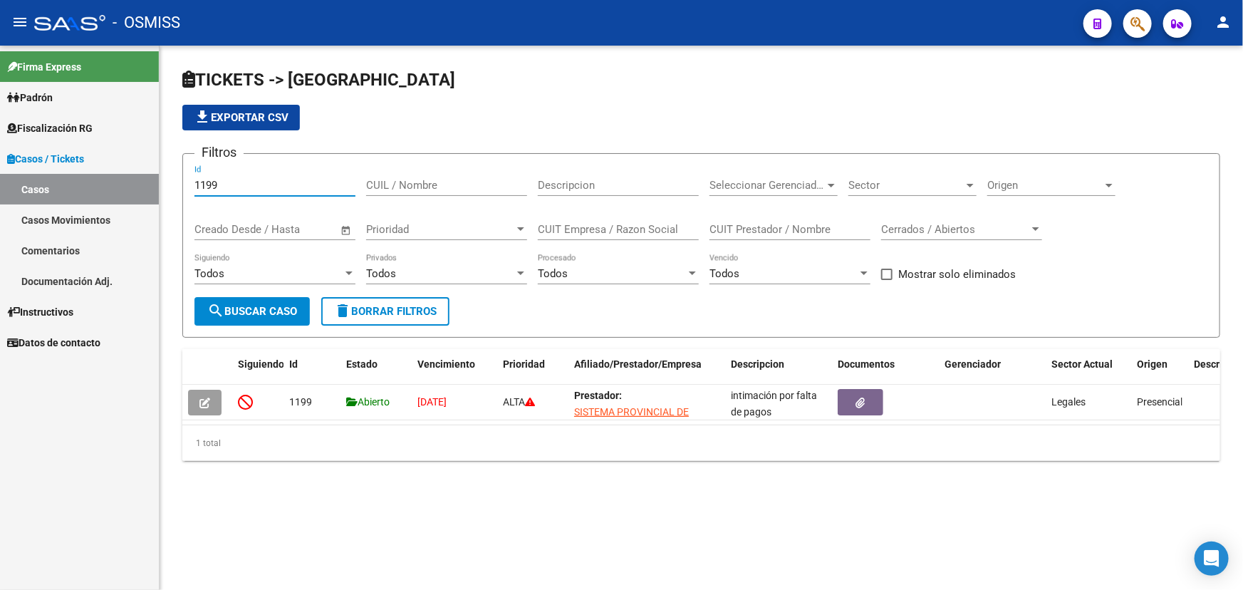
click at [181, 186] on div "TICKETS -> Casos file_download Exportar CSV Filtros 1199 Id CUIL / Nombre Descr…" at bounding box center [702, 276] width 1084 height 461
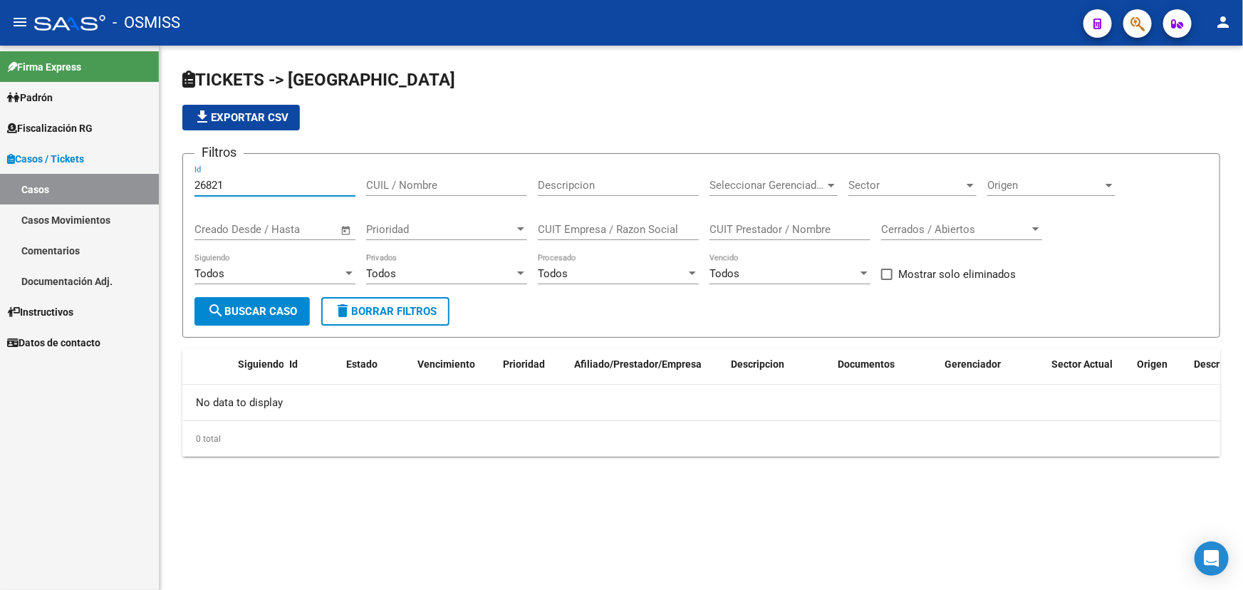
type input "2682"
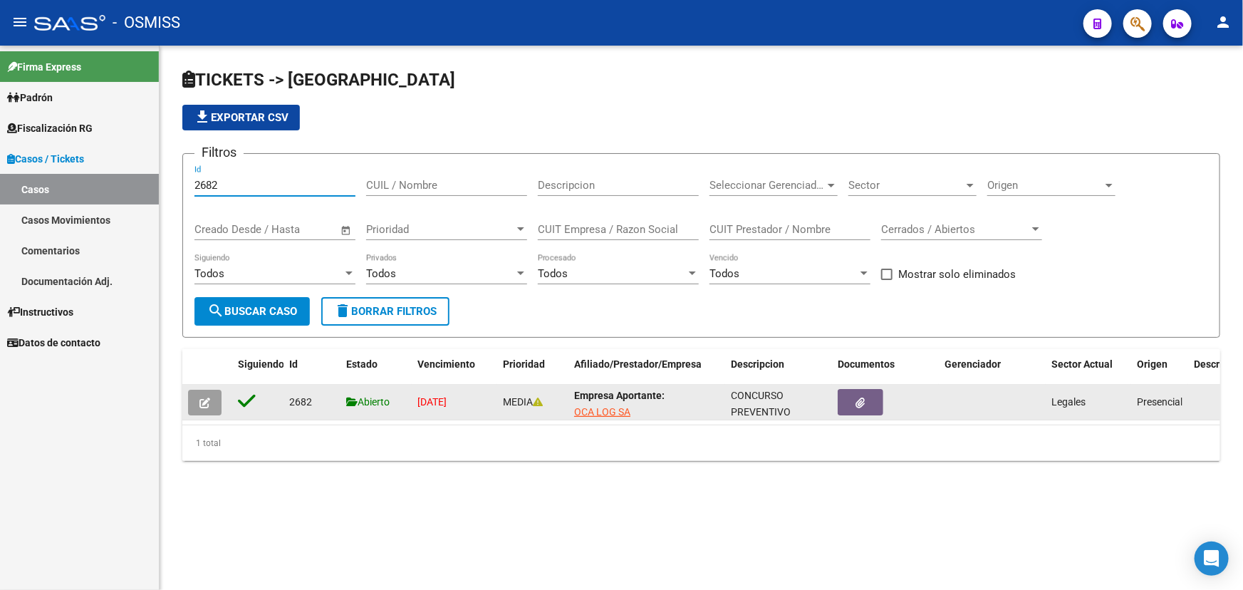
type input "2682"
click at [197, 404] on button "button" at bounding box center [204, 403] width 33 height 26
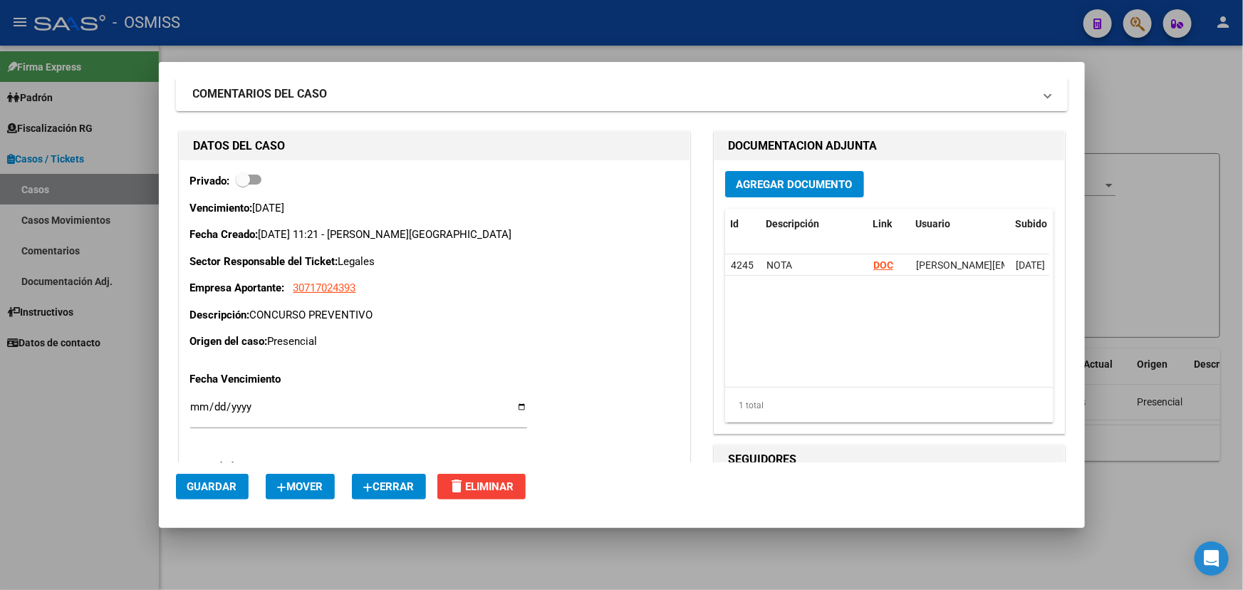
scroll to position [0, 0]
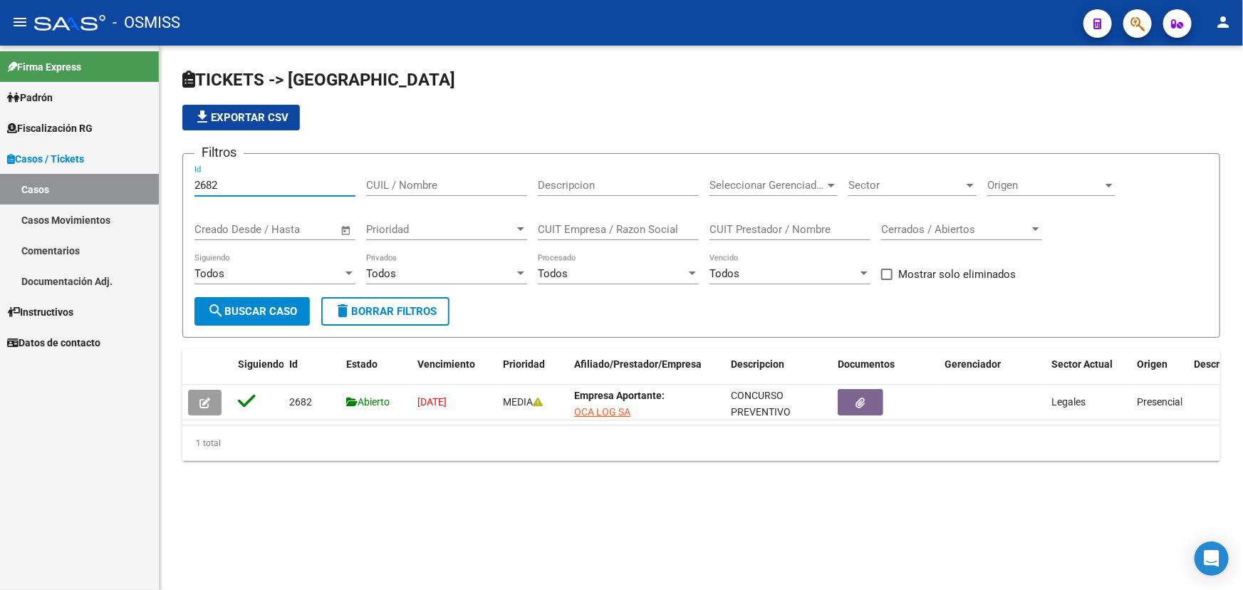
drag, startPoint x: 243, startPoint y: 183, endPoint x: 0, endPoint y: 271, distance: 258.3
click at [0, 275] on mat-sidenav-container "Firma Express Padrón Afiliados Empadronados Cambios de Gerenciador Análisis Afi…" at bounding box center [621, 318] width 1243 height 544
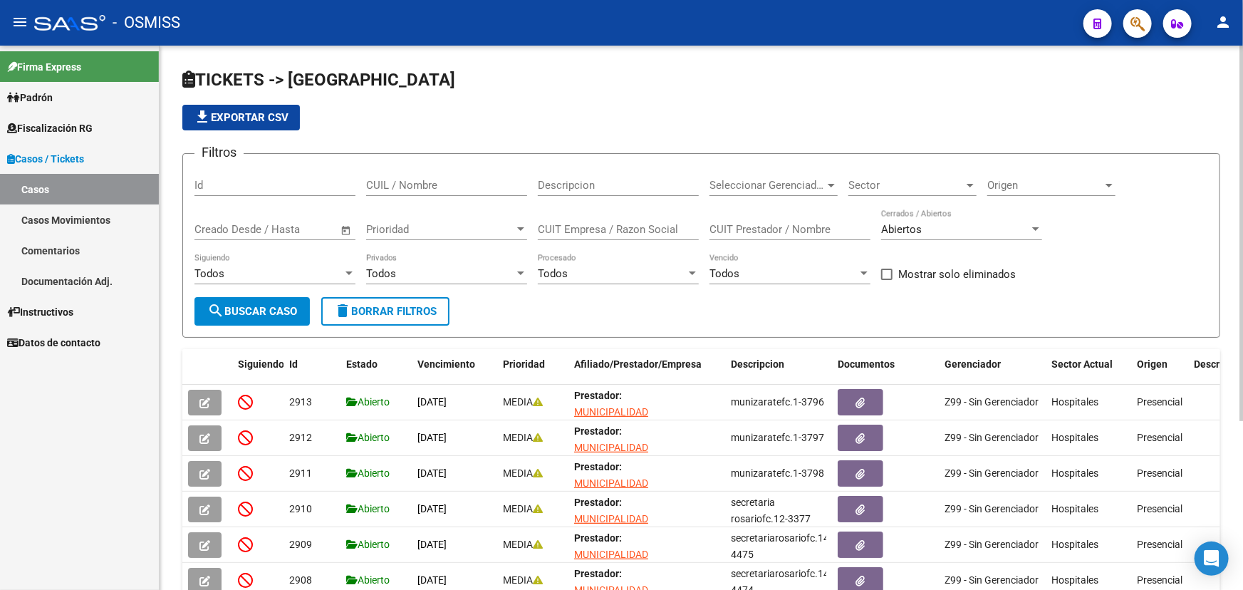
click at [515, 83] on h1 "TICKETS -> [GEOGRAPHIC_DATA]" at bounding box center [701, 80] width 1038 height 25
